Goal: Task Accomplishment & Management: Use online tool/utility

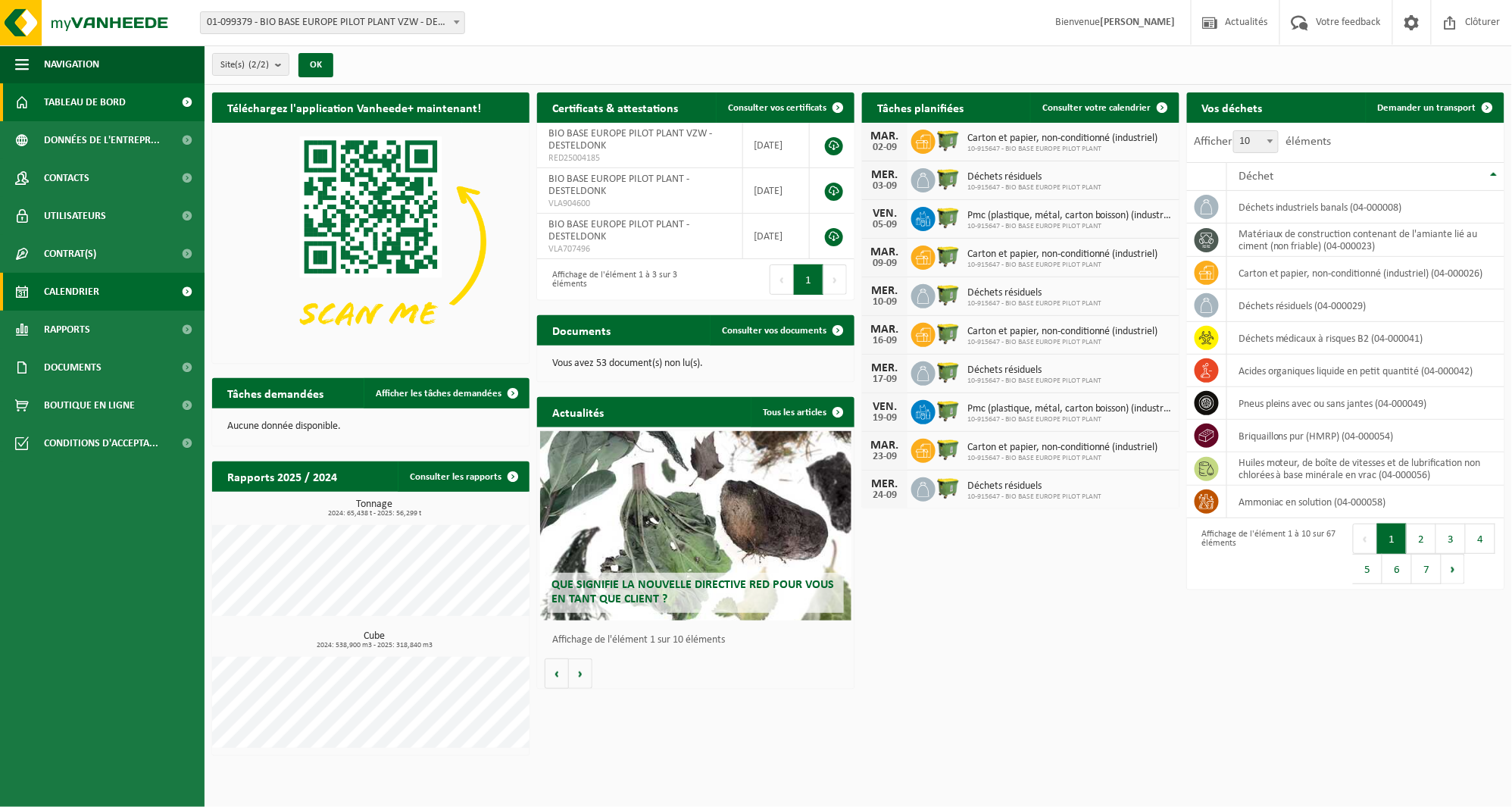
click at [109, 288] on link "Calendrier" at bounding box center [102, 292] width 205 height 38
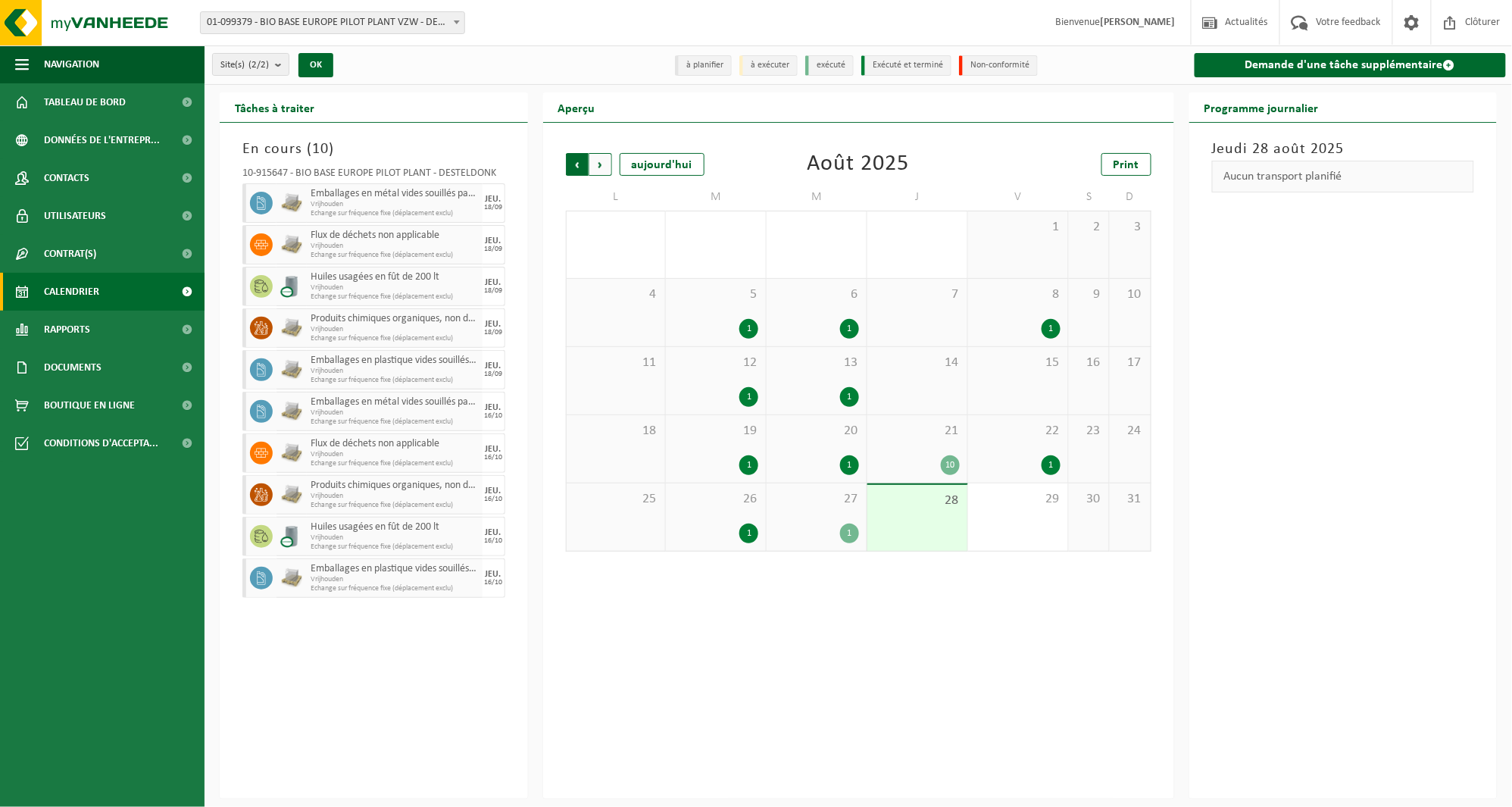
click at [603, 158] on span "Suivant" at bounding box center [601, 164] width 23 height 23
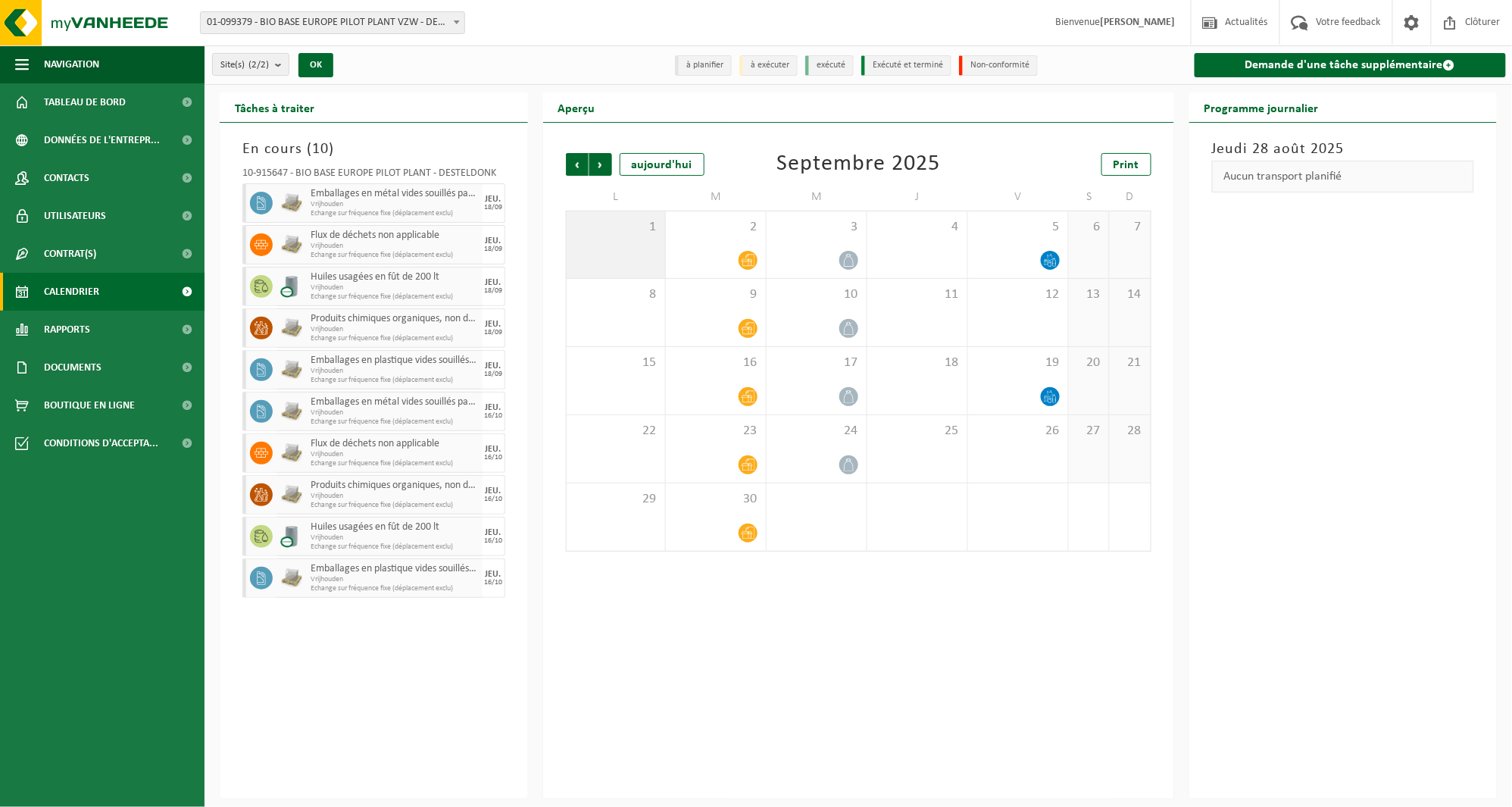
click at [623, 271] on div "1" at bounding box center [616, 245] width 99 height 67
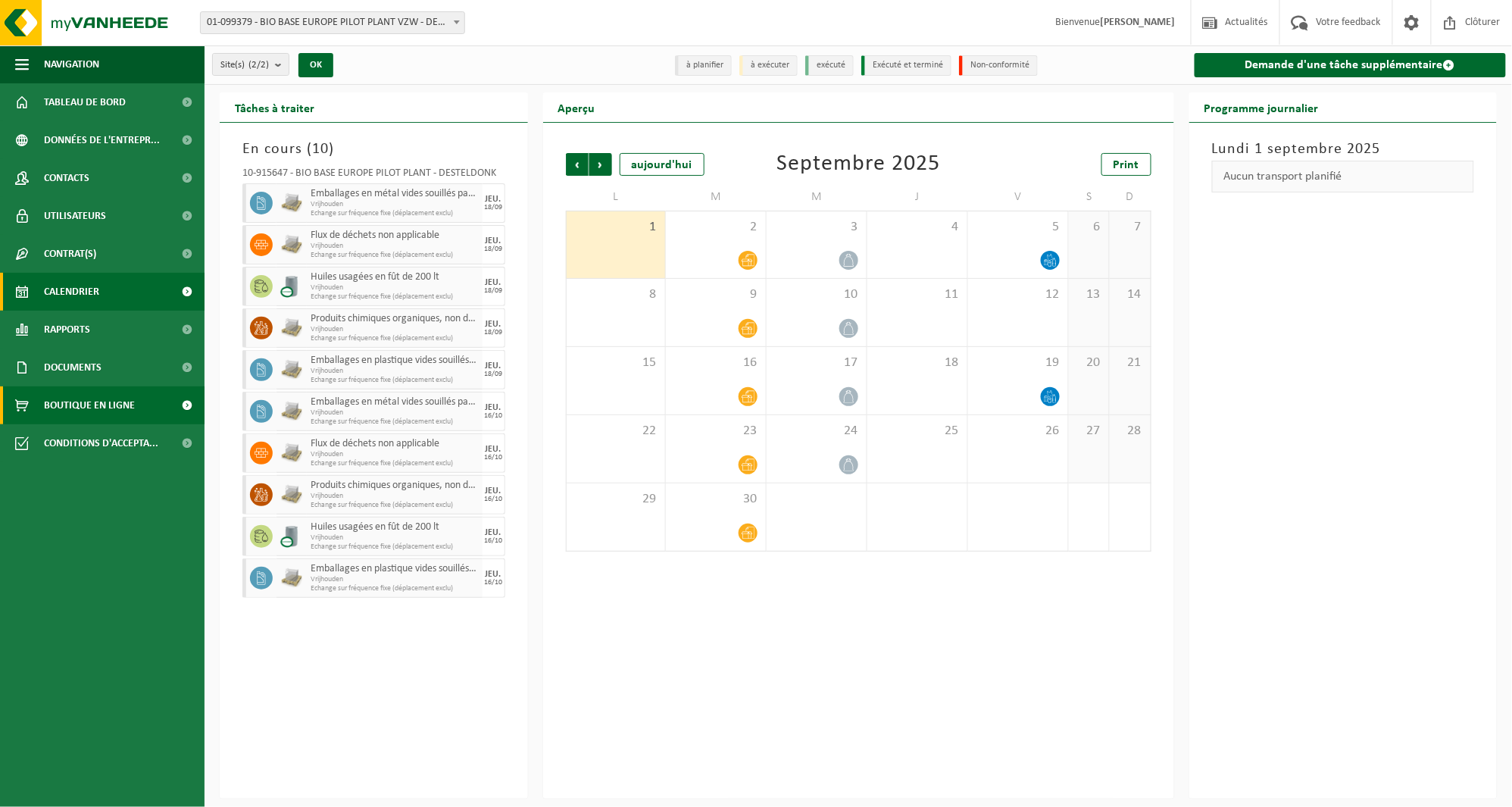
click at [127, 412] on span "Boutique en ligne" at bounding box center [89, 405] width 91 height 38
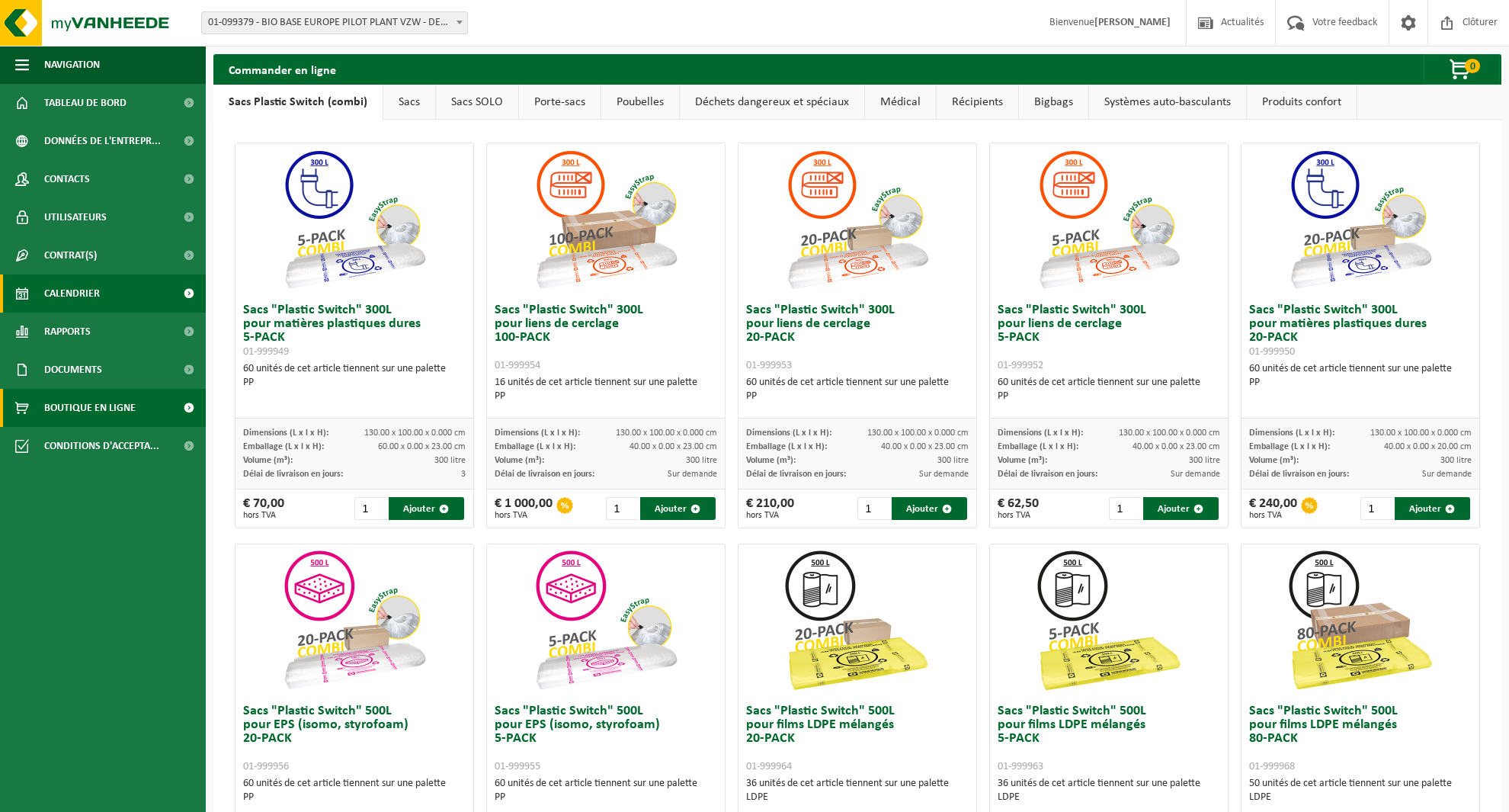
click at [99, 288] on span "Calendrier" at bounding box center [72, 294] width 56 height 38
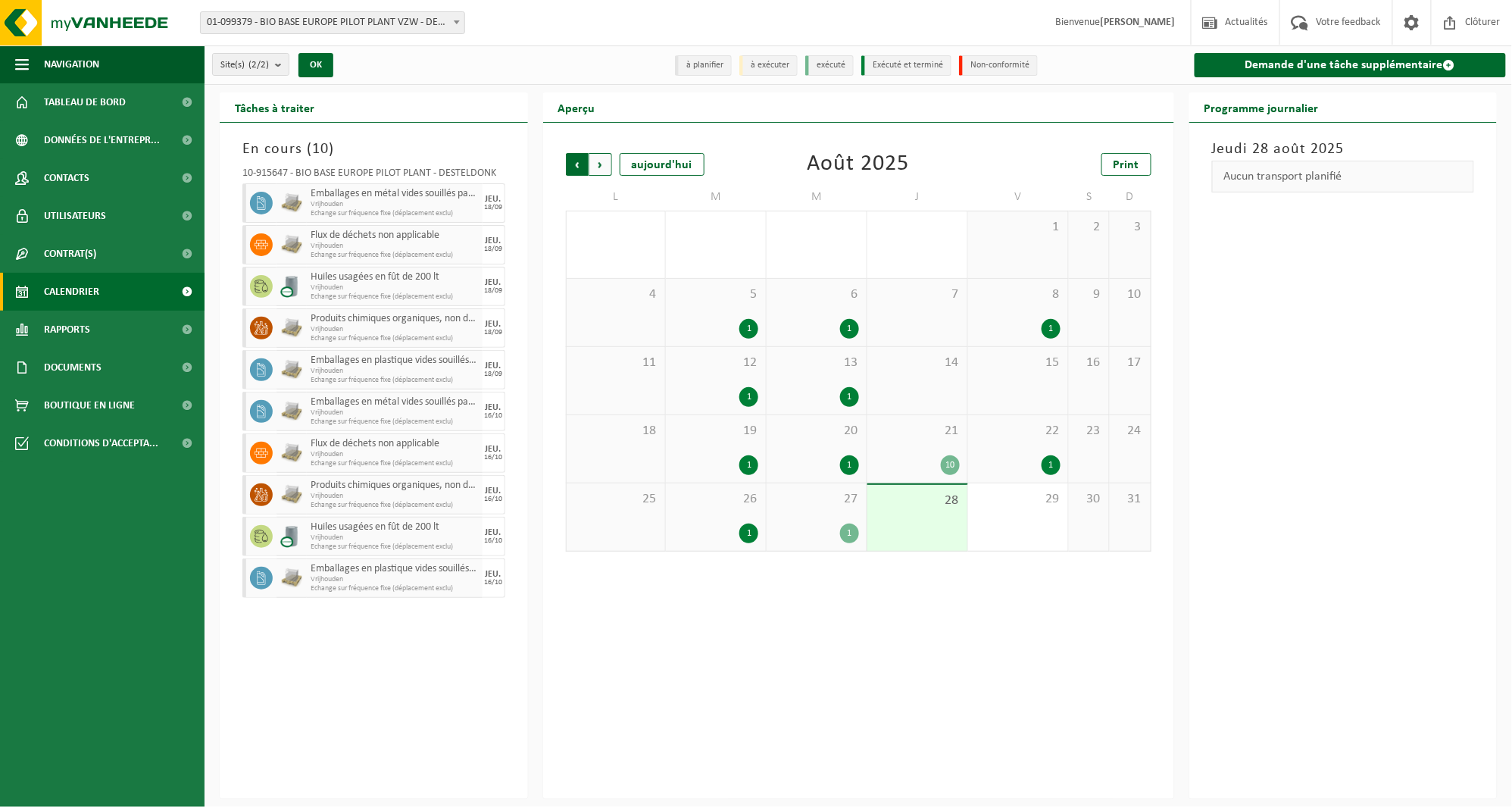
click at [592, 164] on span "Suivant" at bounding box center [601, 164] width 23 height 23
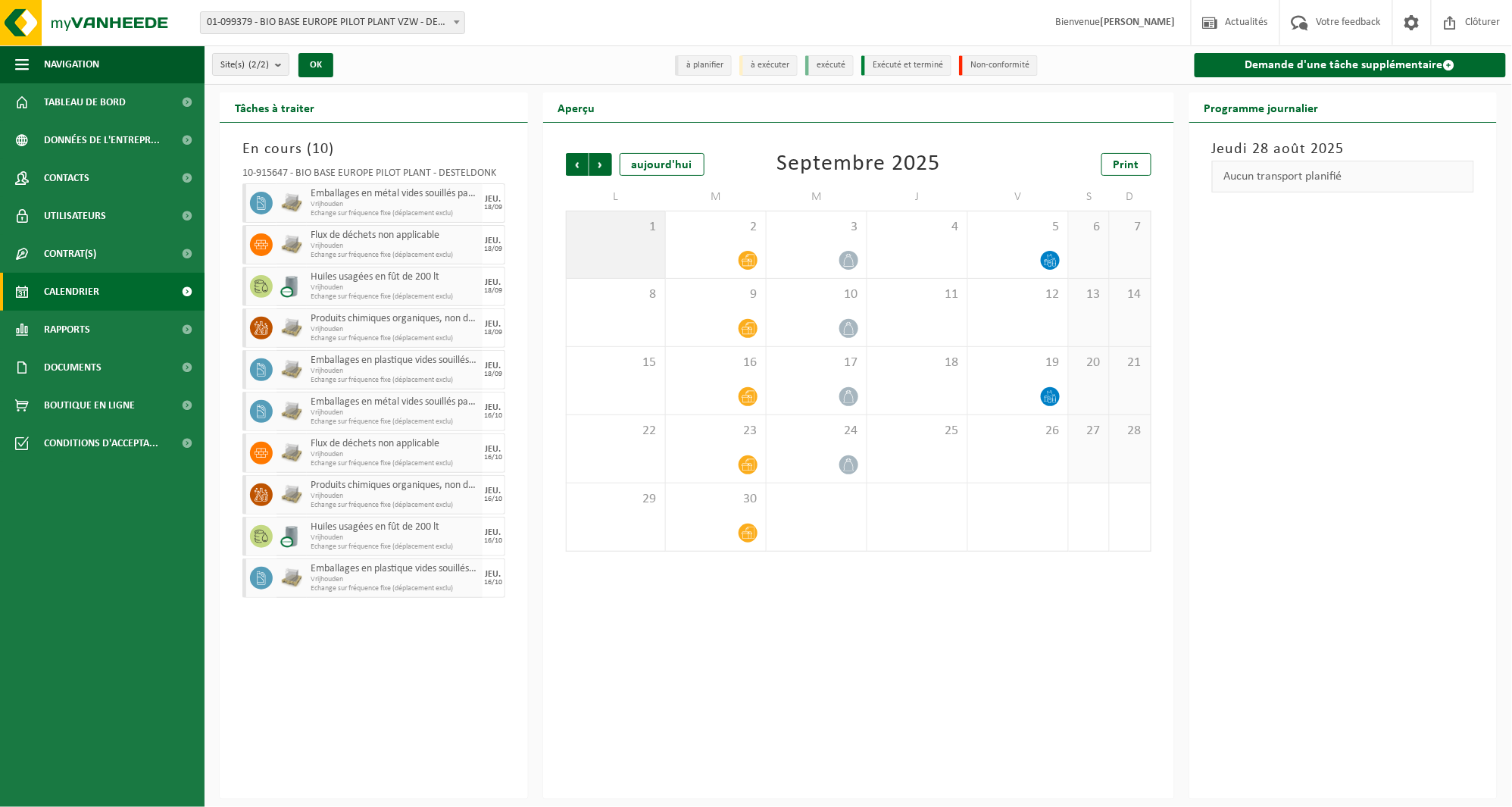
click at [661, 261] on div "1" at bounding box center [616, 245] width 99 height 67
click at [1276, 88] on div "Site(s) (2/2) Tout sélectionner Tout désélectionner Sélectionner les actifs BIO…" at bounding box center [756, 399] width 1512 height 799
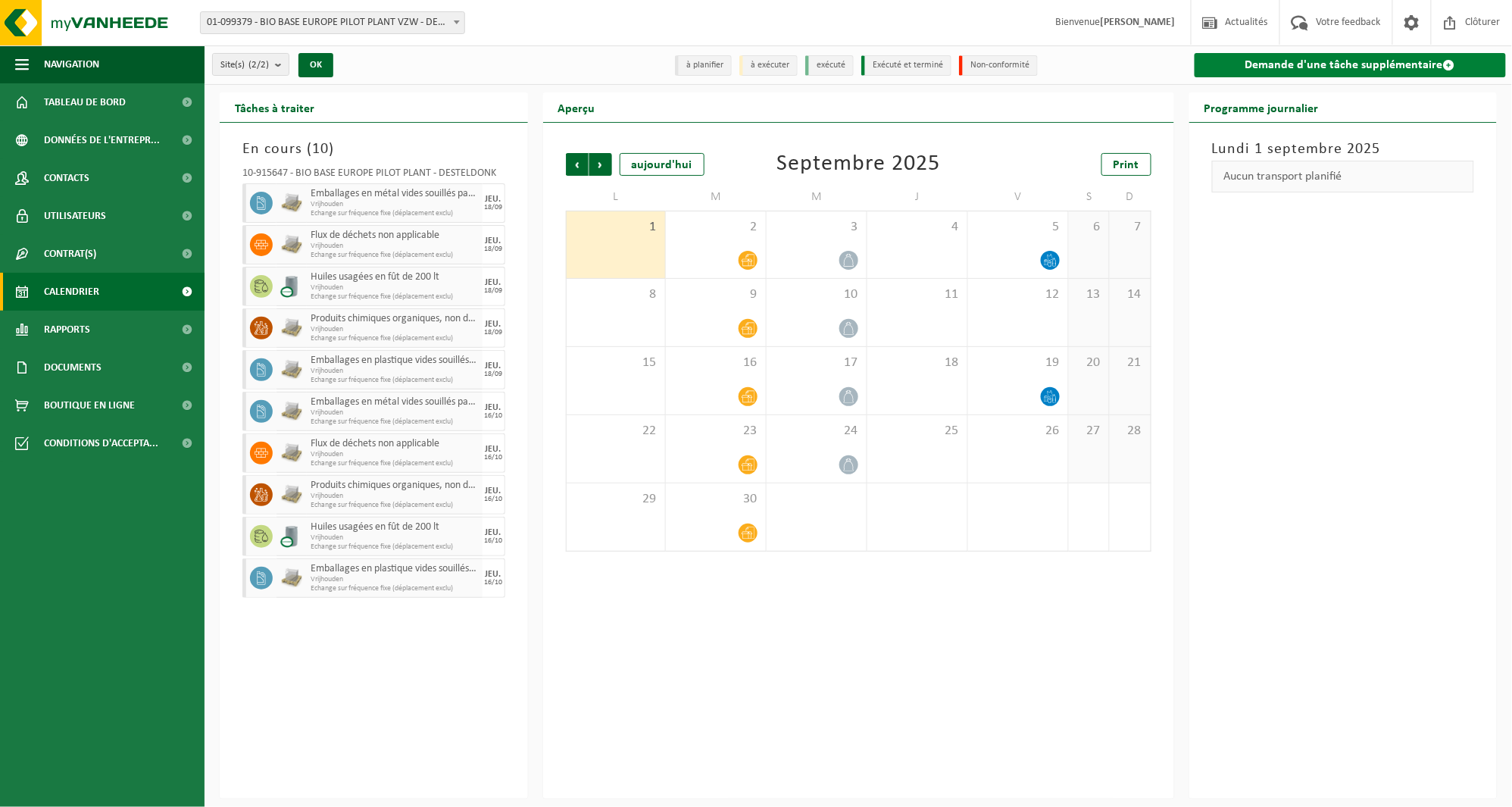
click at [1277, 64] on link "Demande d'une tâche supplémentaire" at bounding box center [1351, 65] width 312 height 24
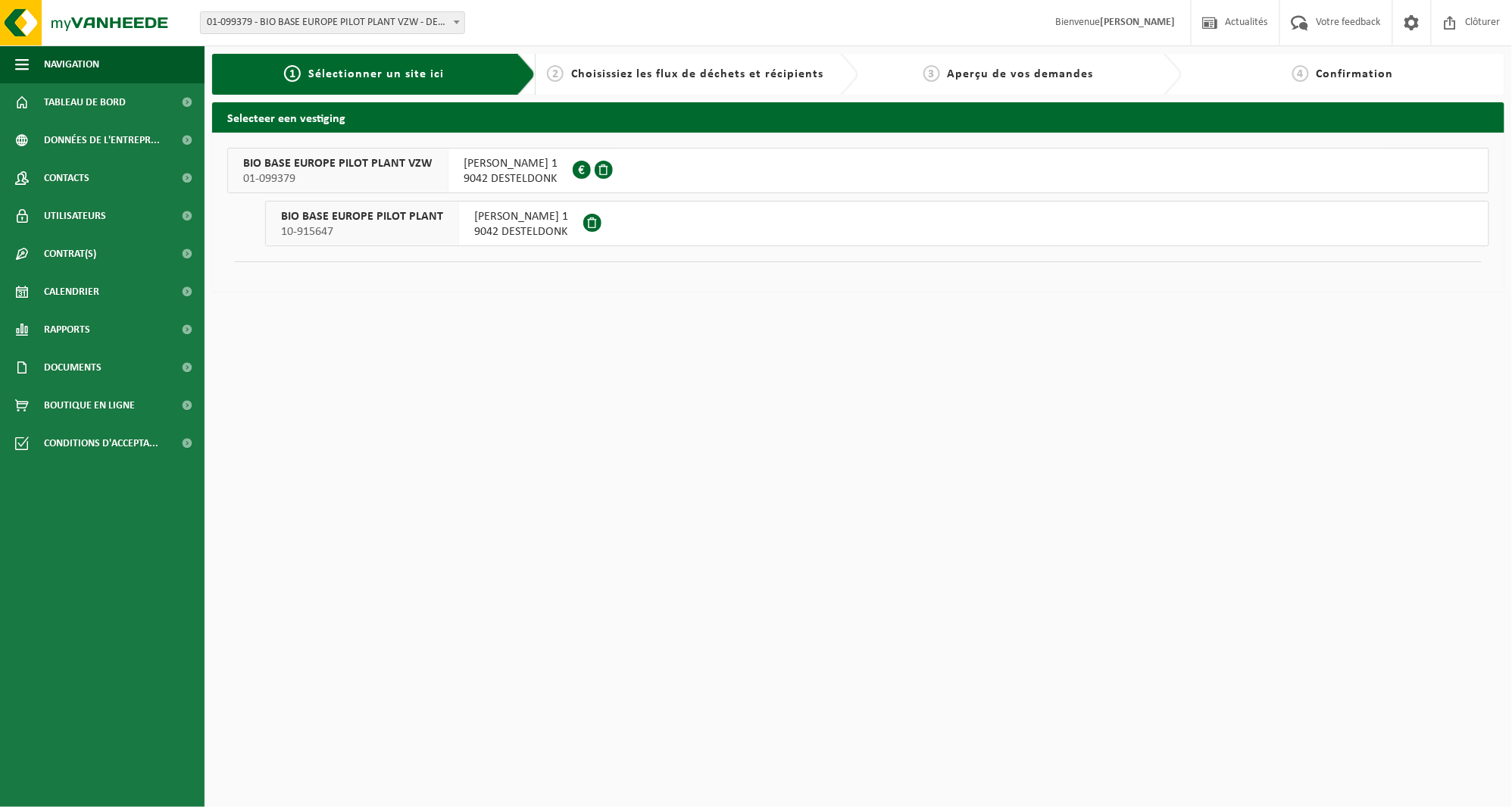
click at [502, 209] on span "RODENHUIZEKAAI 1" at bounding box center [521, 217] width 94 height 15
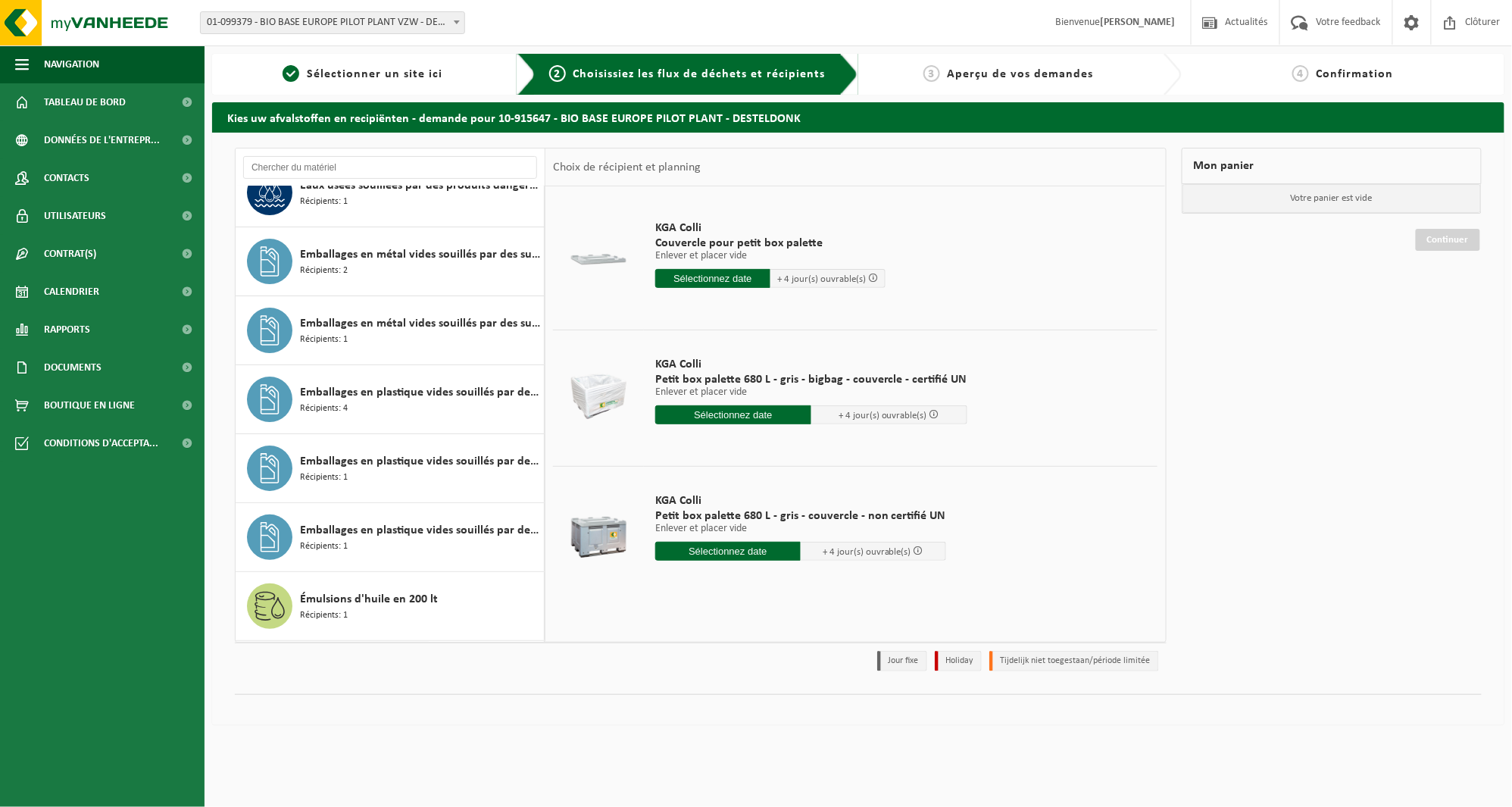
scroll to position [2244, 0]
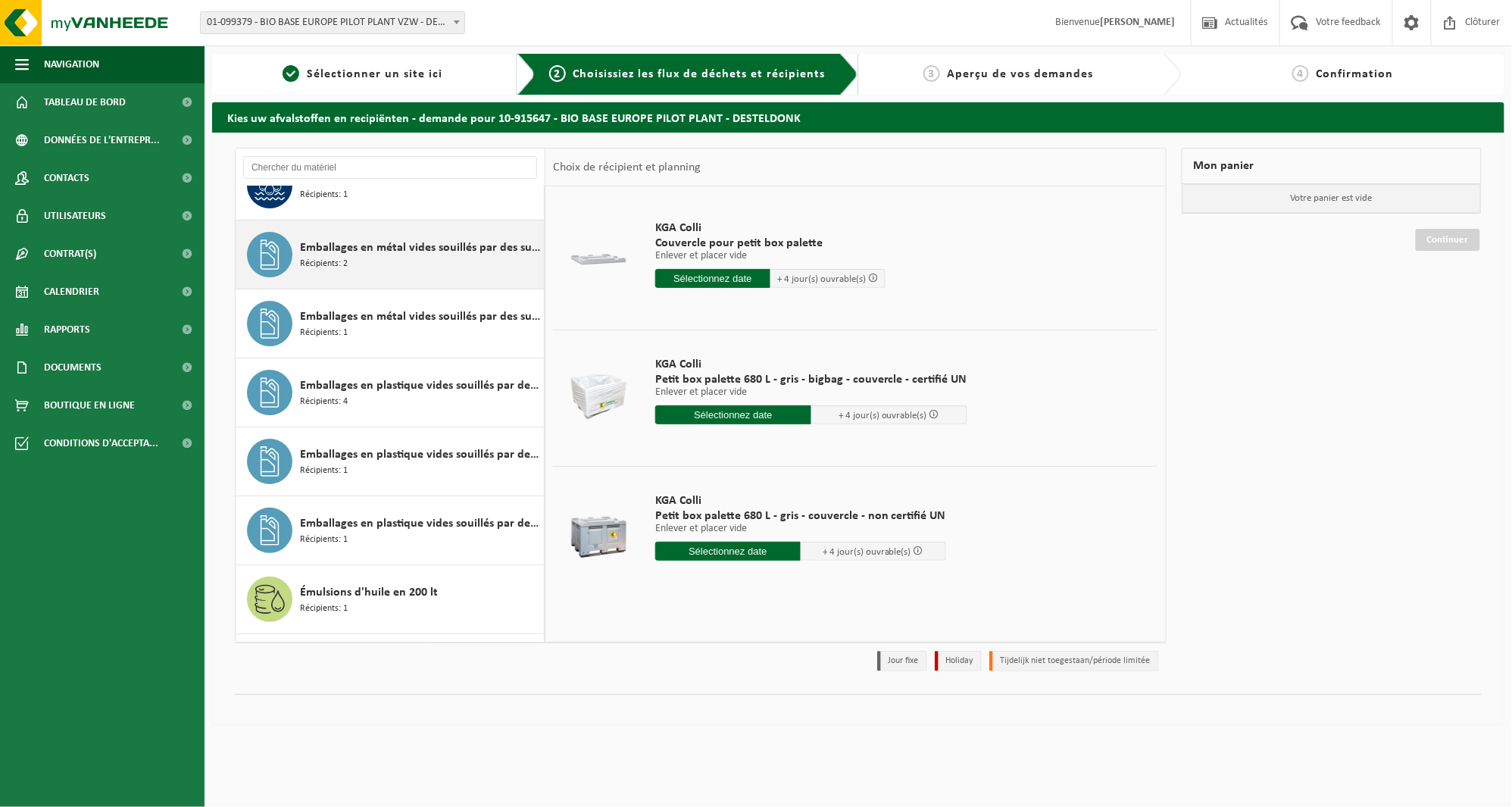
click at [427, 230] on div "Emballages en métal vides souillés par des substances dangereuses Récipients: 2" at bounding box center [390, 255] width 309 height 68
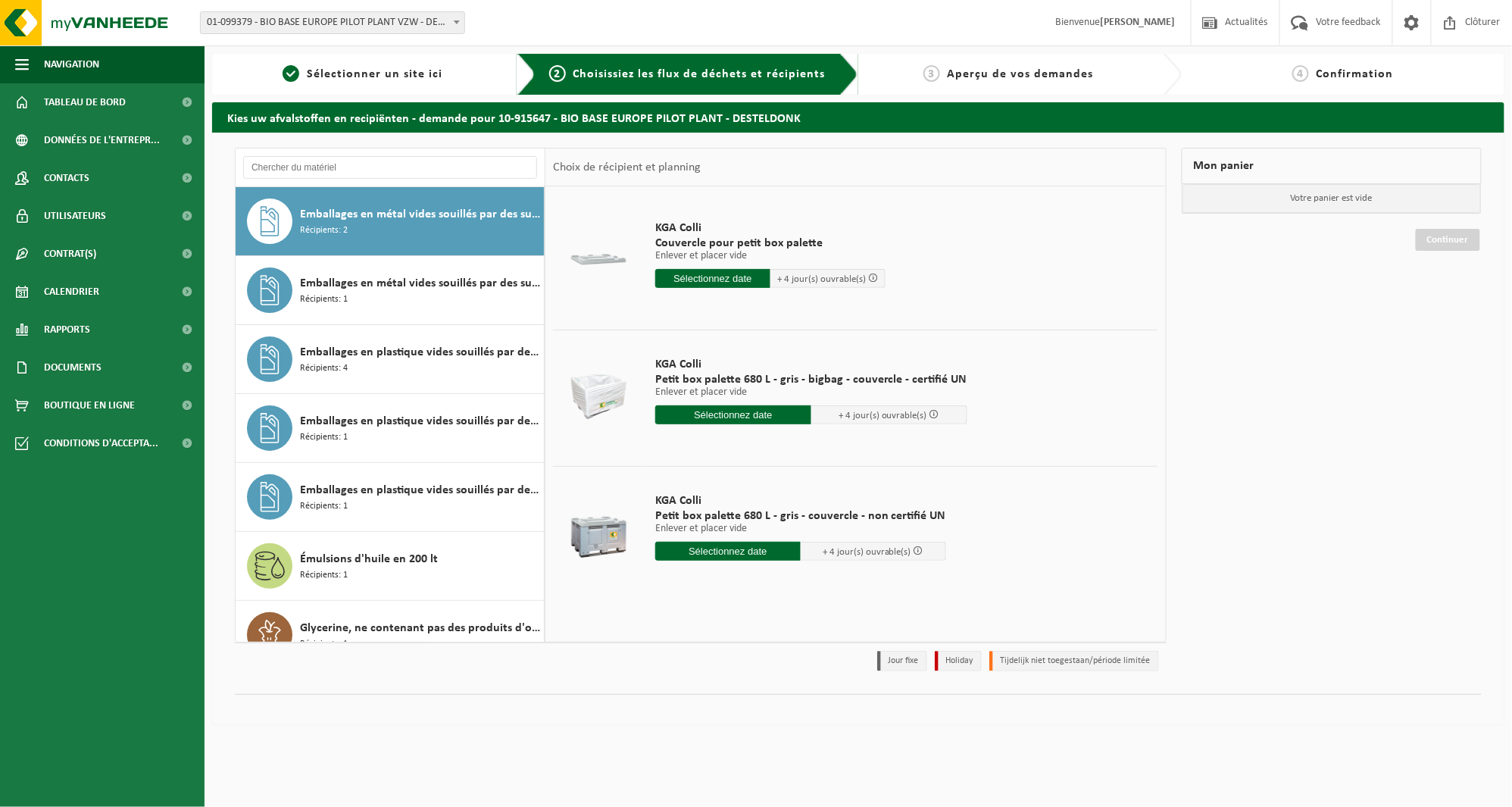
scroll to position [2280, 0]
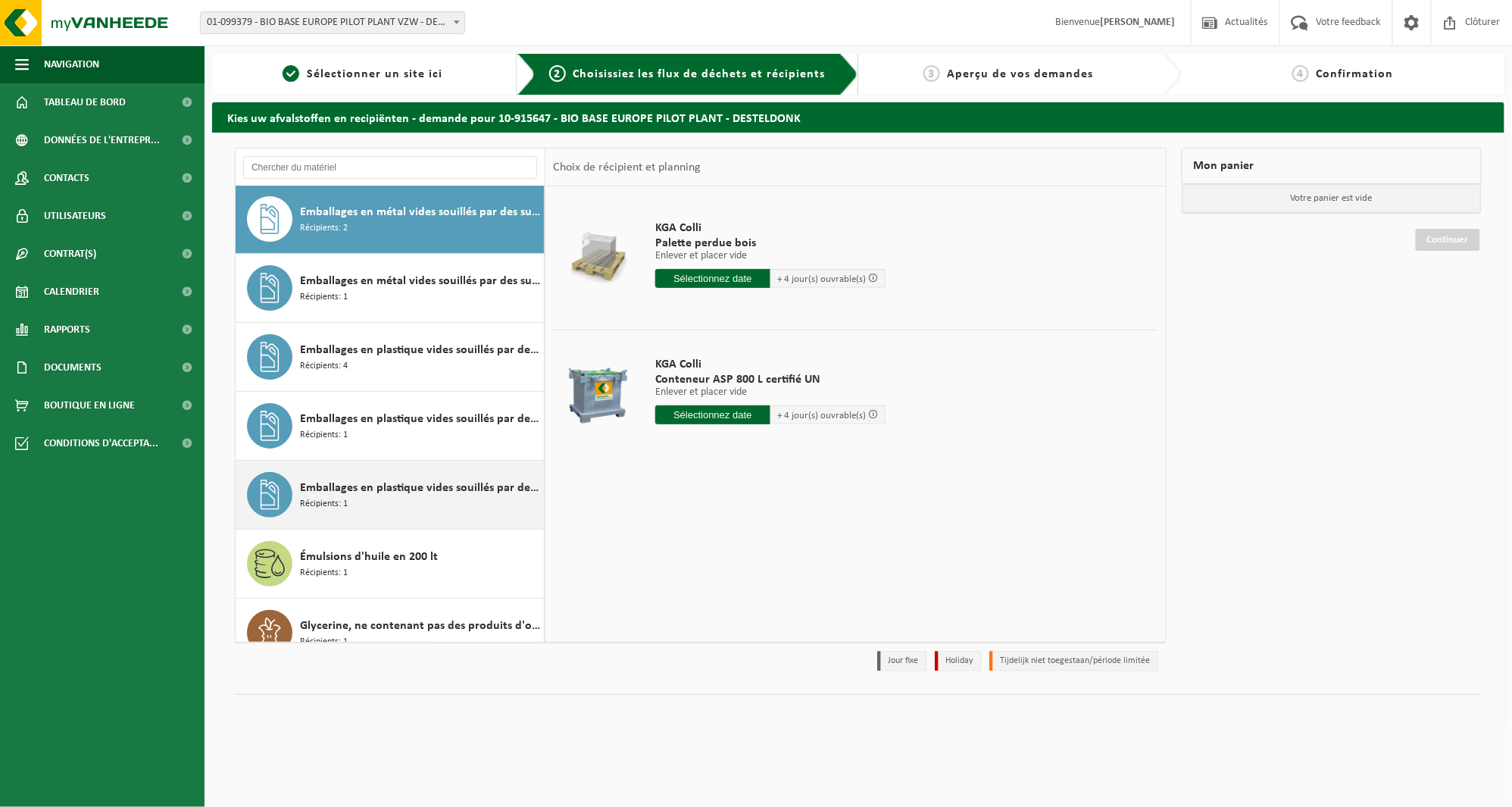
click at [409, 496] on span "Emballages en plastique vides souillés par des substances toxiques" at bounding box center [420, 488] width 240 height 18
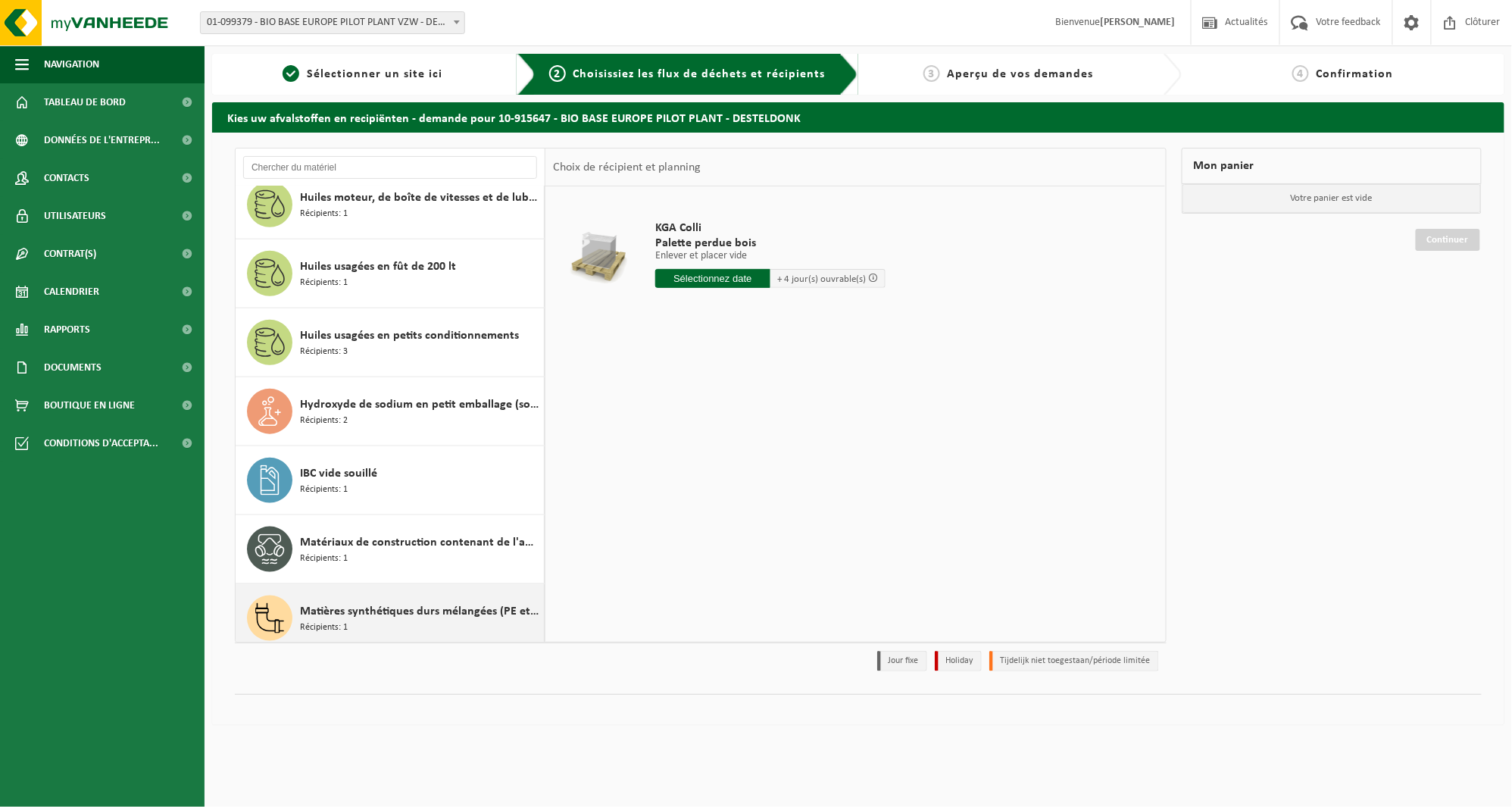
scroll to position [2977, 0]
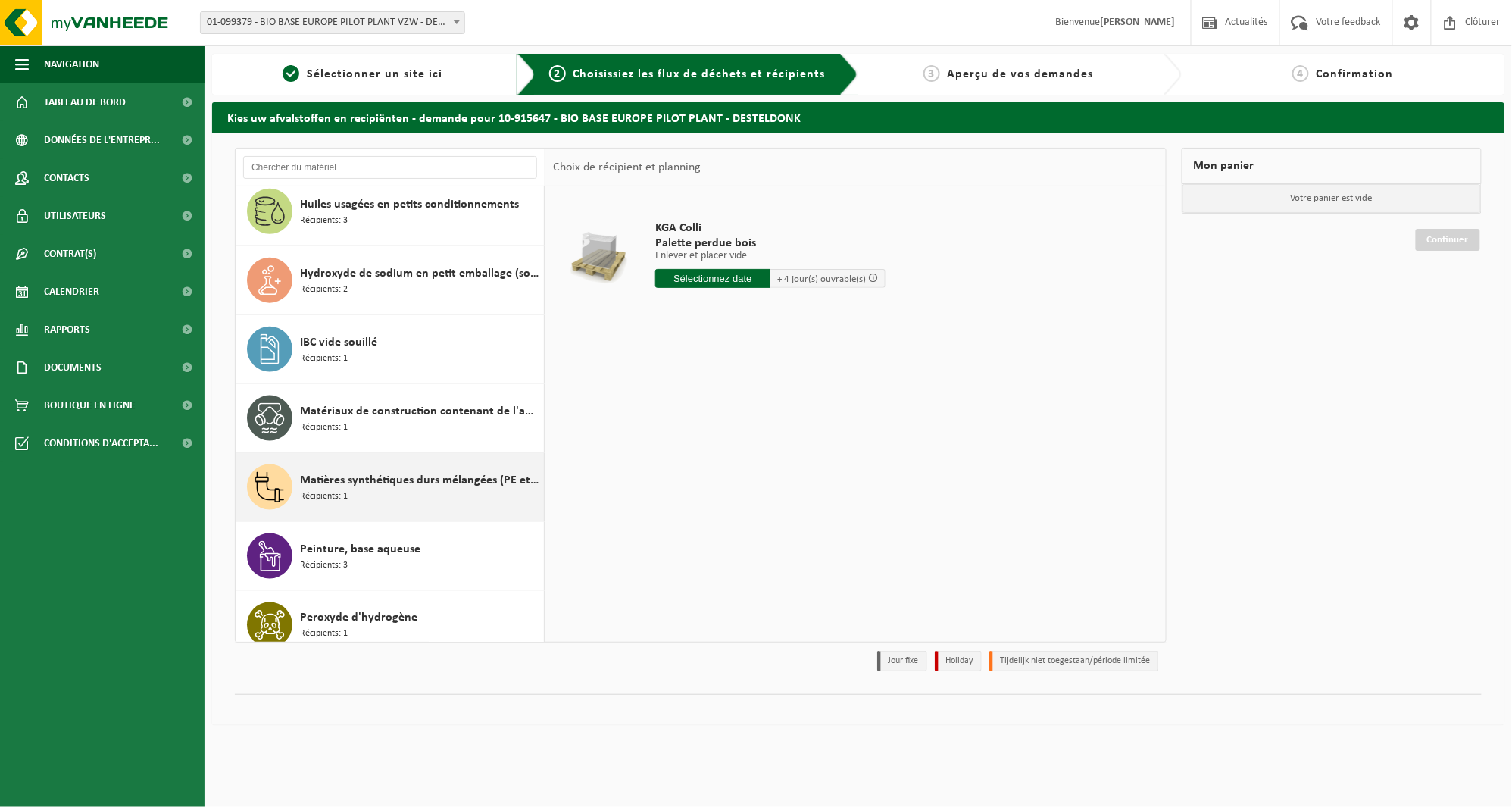
click at [405, 493] on div "Matières synthétiques durs mélangées (PE et PP), recyclables (industriel) Récip…" at bounding box center [420, 487] width 240 height 45
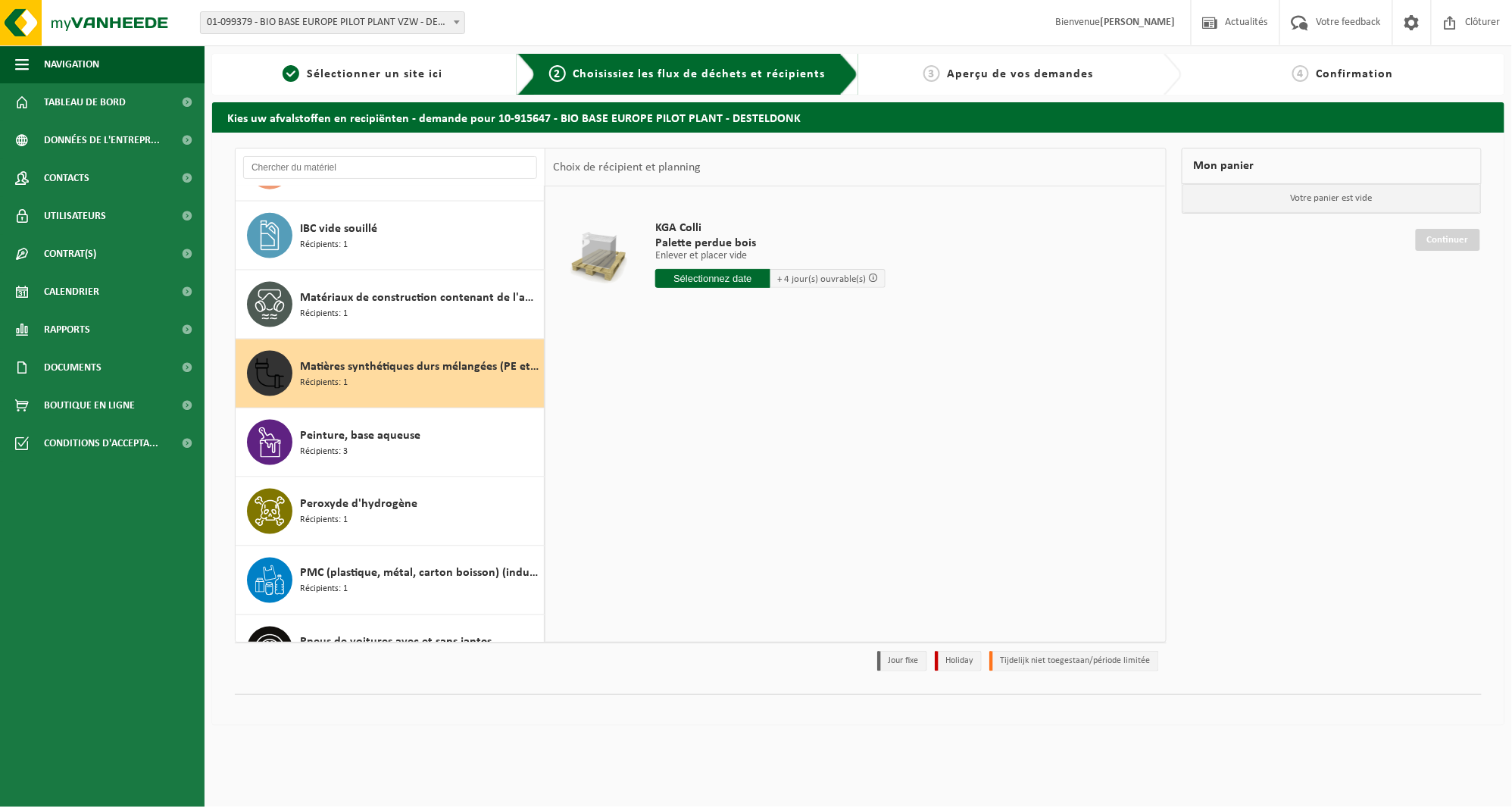
scroll to position [3246, 0]
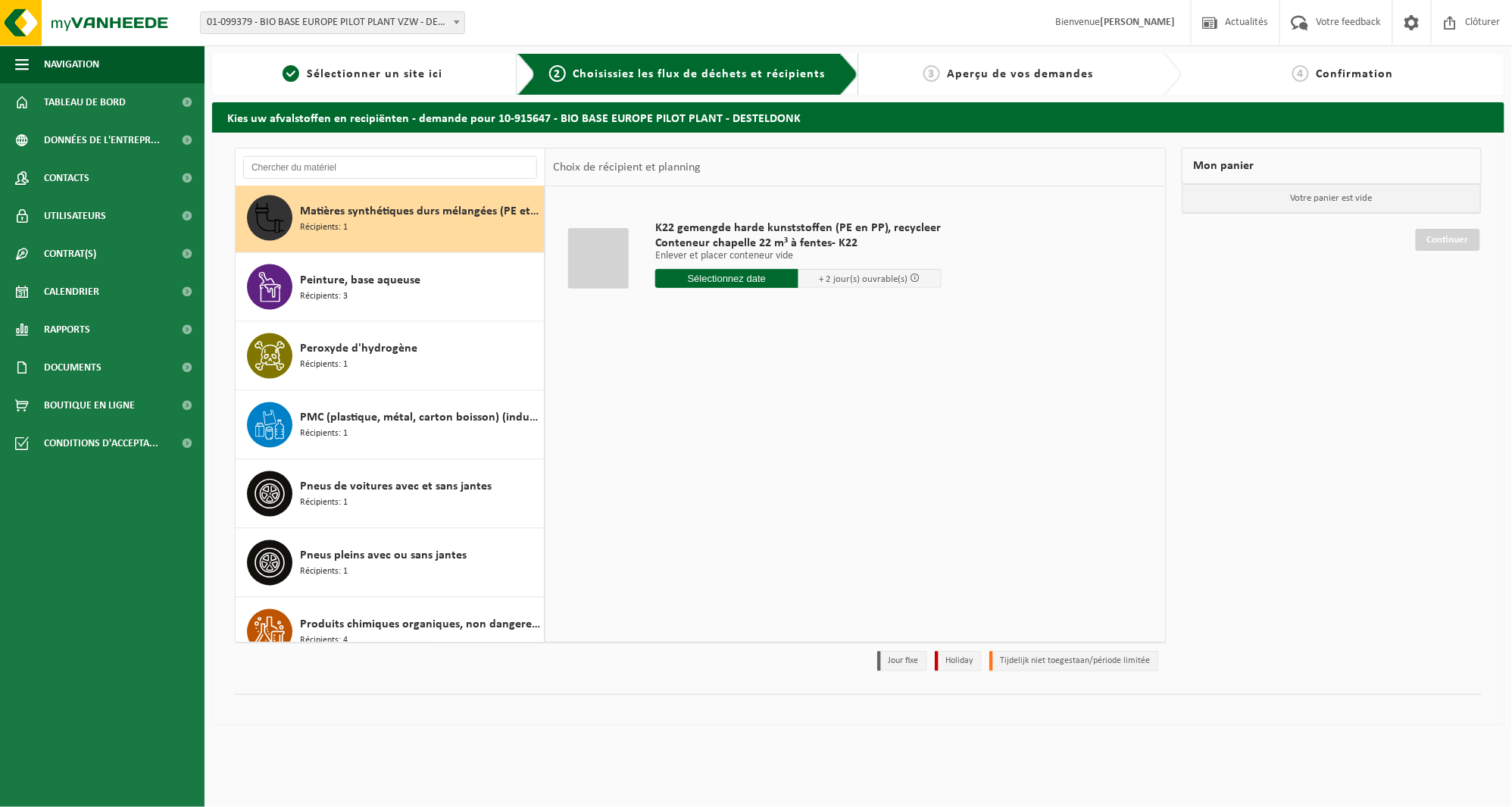
click at [728, 279] on input "text" at bounding box center [727, 278] width 143 height 19
click at [828, 316] on icon at bounding box center [828, 313] width 24 height 24
click at [663, 362] on div "1" at bounding box center [669, 364] width 27 height 24
type input "à partir de 2025-09-01"
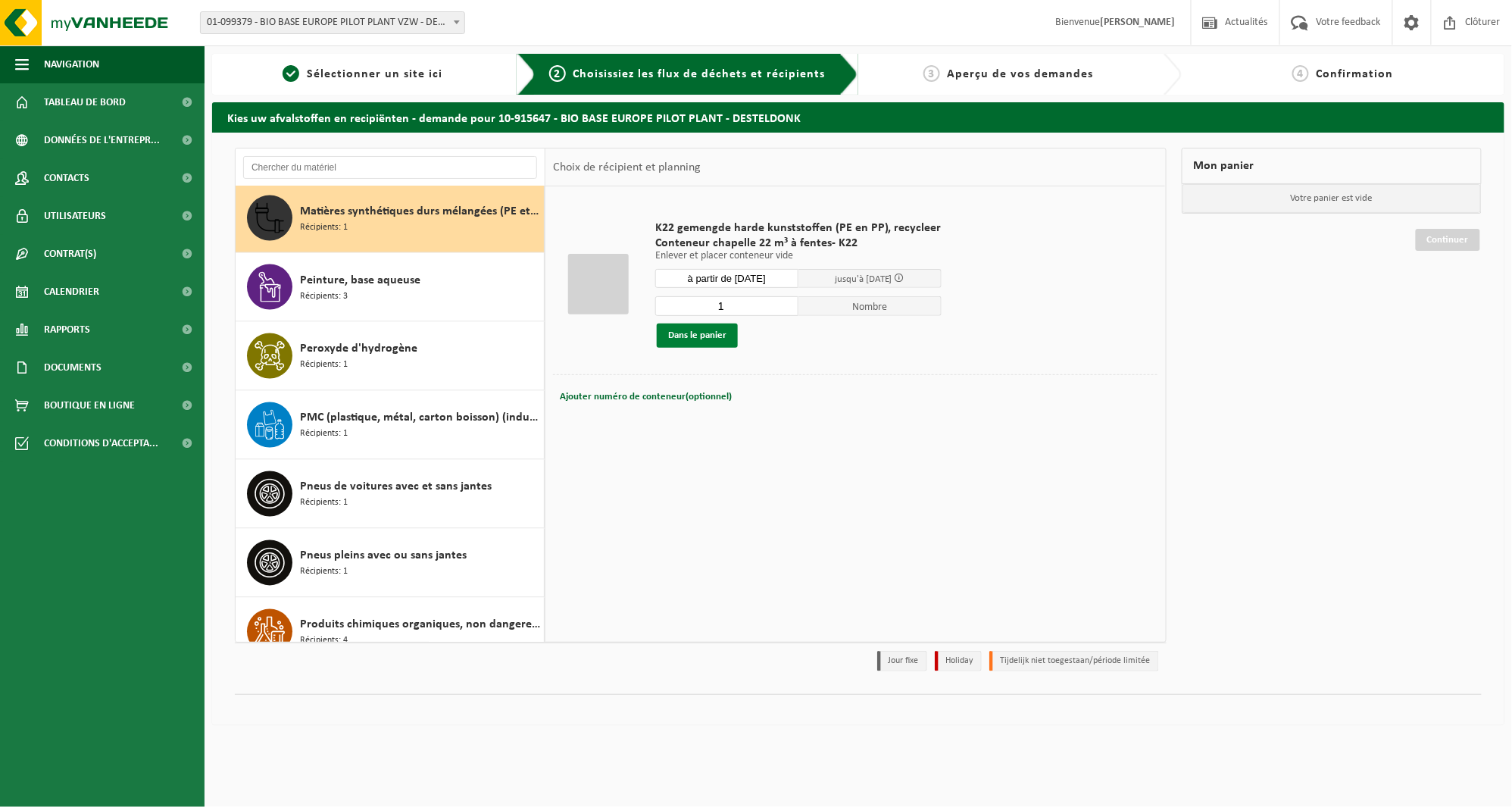
click at [712, 337] on button "Dans le panier" at bounding box center [697, 336] width 81 height 24
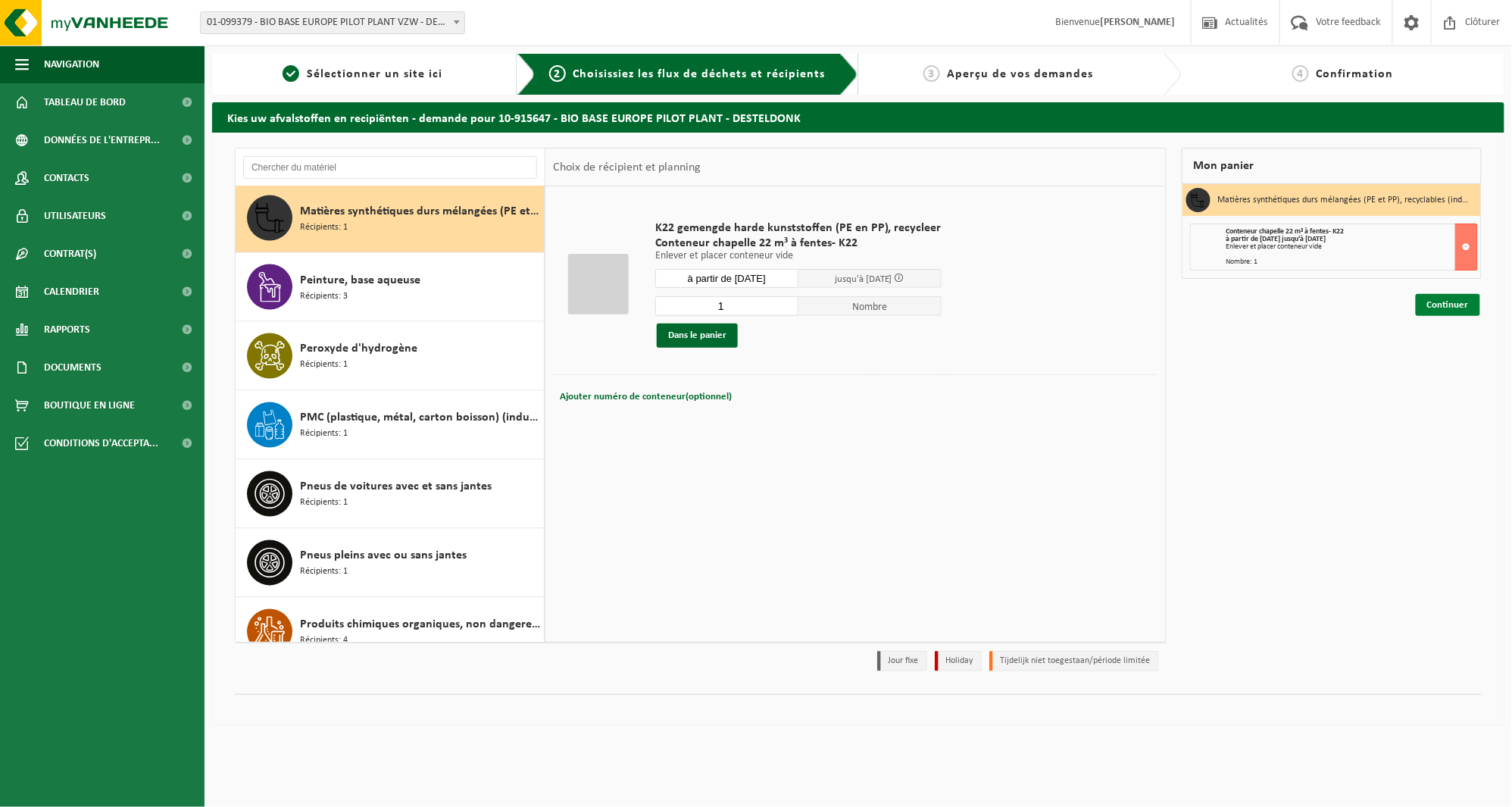
click at [1438, 307] on link "Continuer" at bounding box center [1448, 305] width 64 height 22
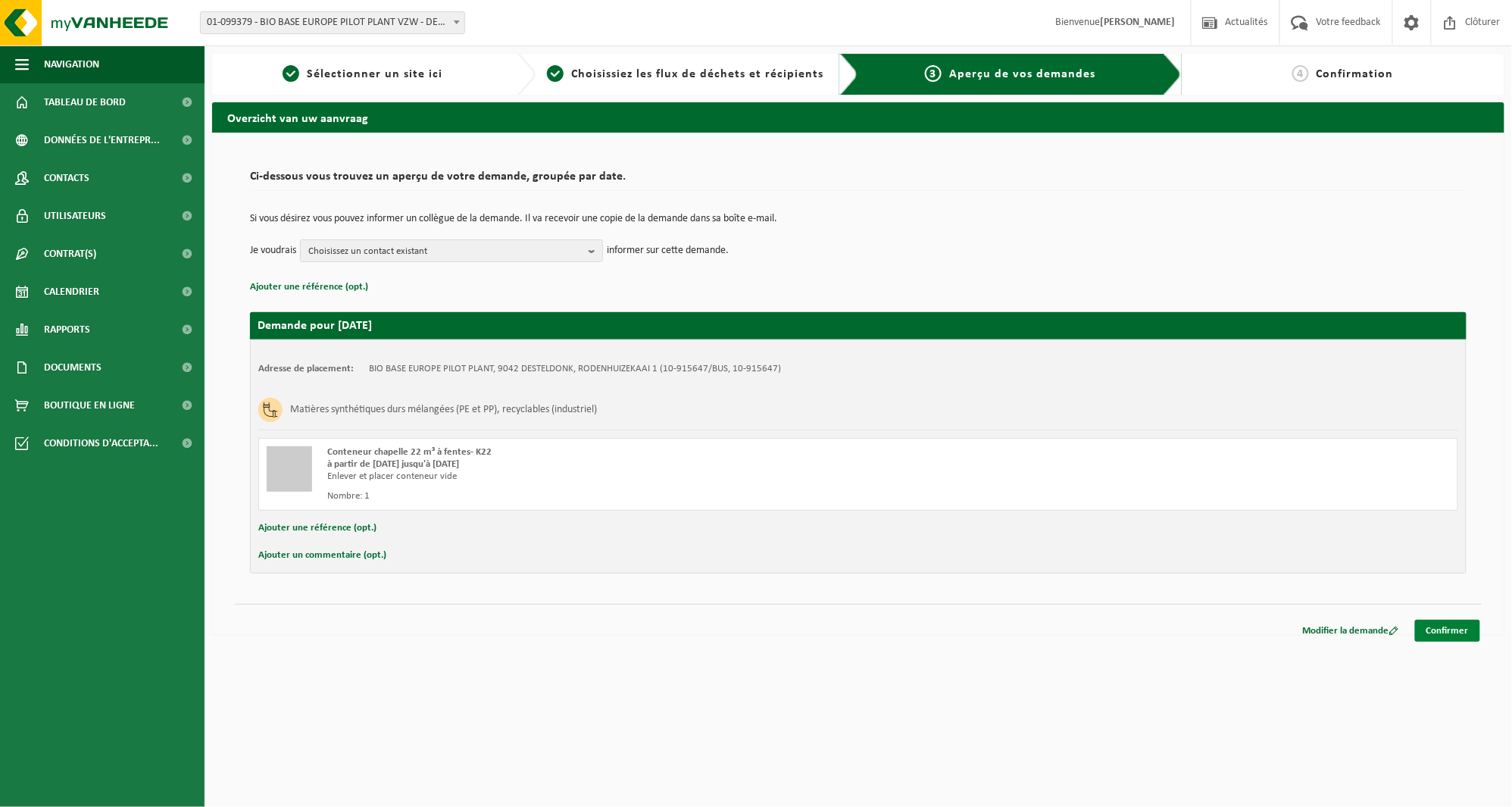
click at [1460, 624] on link "Confirmer" at bounding box center [1448, 630] width 65 height 22
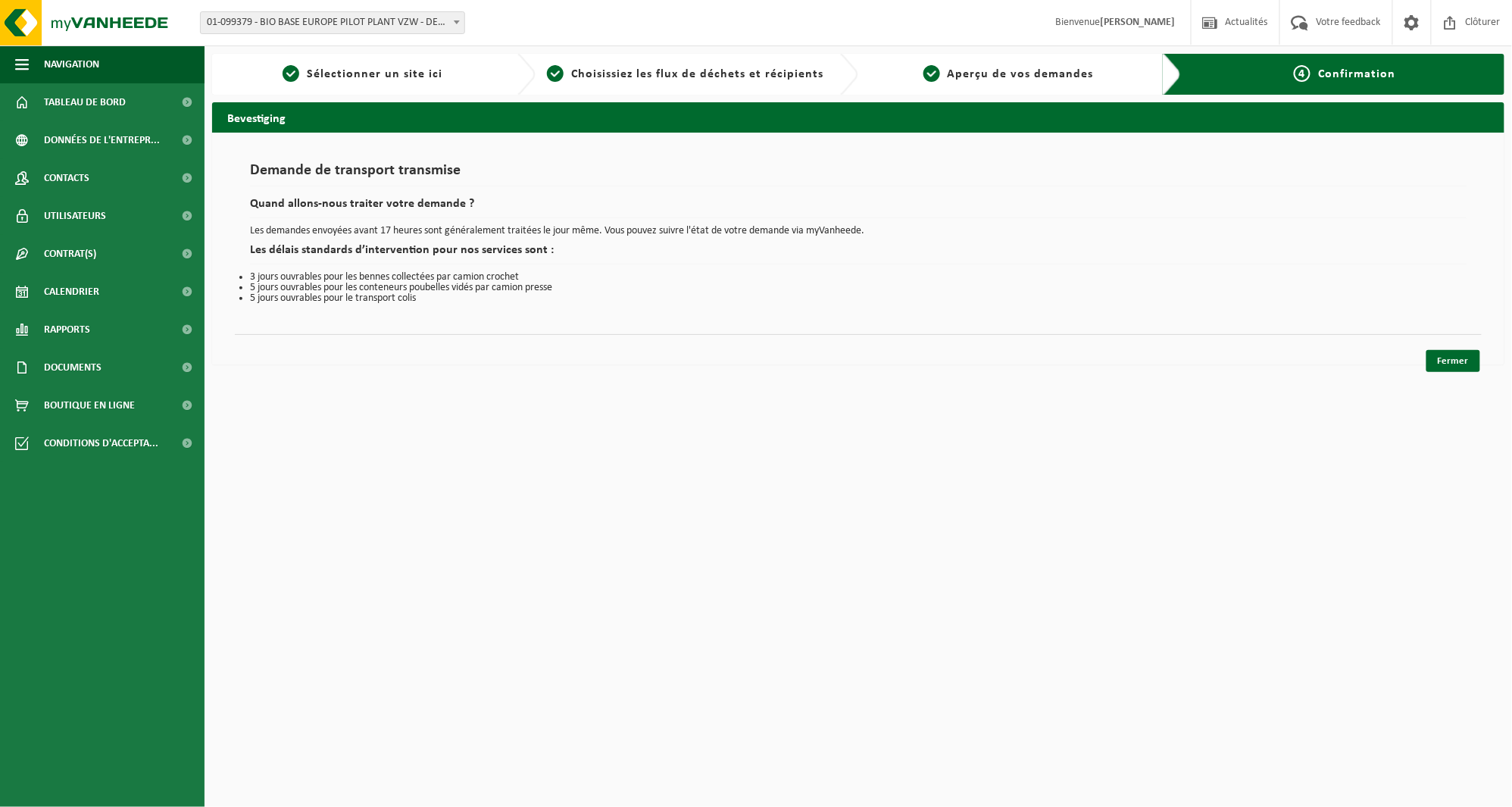
click at [800, 343] on div "Fermer" at bounding box center [859, 342] width 1247 height 16
click at [500, 464] on html "Site: 01-099379 - BIO BASE EUROPE PILOT PLANT VZW - DESTELDONK 10-915647 - BIO …" at bounding box center [756, 403] width 1512 height 807
click at [96, 297] on span "Calendrier" at bounding box center [71, 292] width 55 height 38
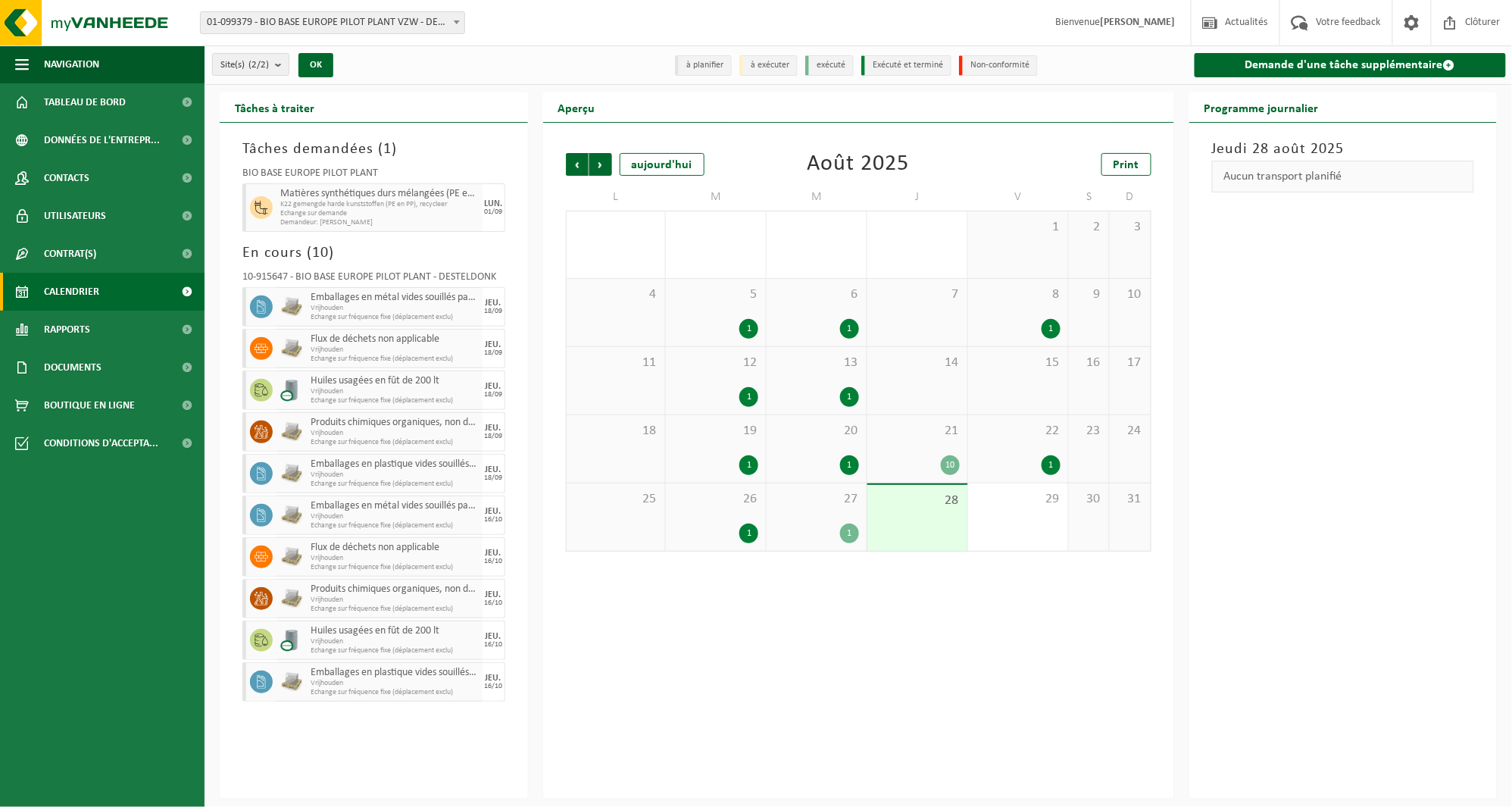
click at [612, 167] on div "Précédent Suivant [DATE]" at bounding box center [642, 164] width 152 height 23
click at [608, 163] on span "Suivant" at bounding box center [601, 164] width 23 height 23
